Goal: Check status: Check status

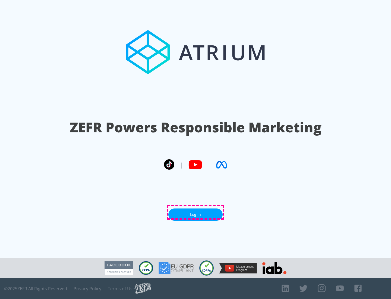
click at [196, 212] on link "Log In" at bounding box center [195, 214] width 54 height 12
